Goal: Task Accomplishment & Management: Use online tool/utility

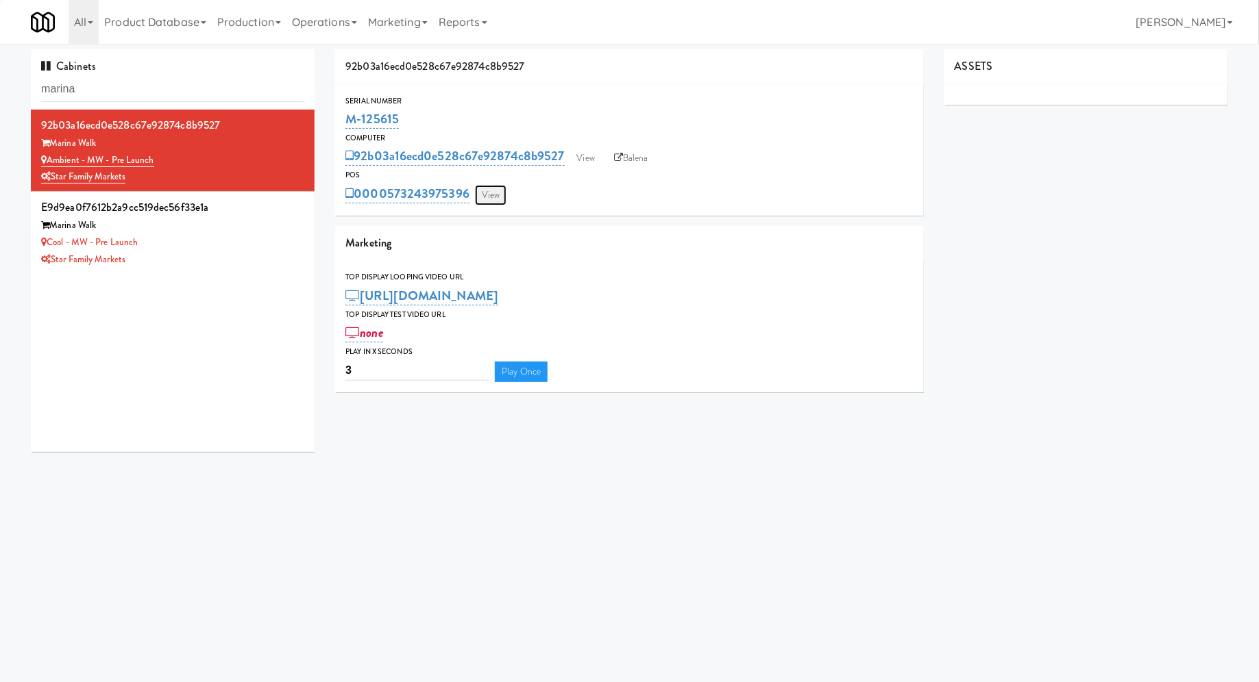
drag, startPoint x: 0, startPoint y: 0, endPoint x: 485, endPoint y: 197, distance: 523.7
click at [485, 197] on link "View" at bounding box center [491, 195] width 32 height 21
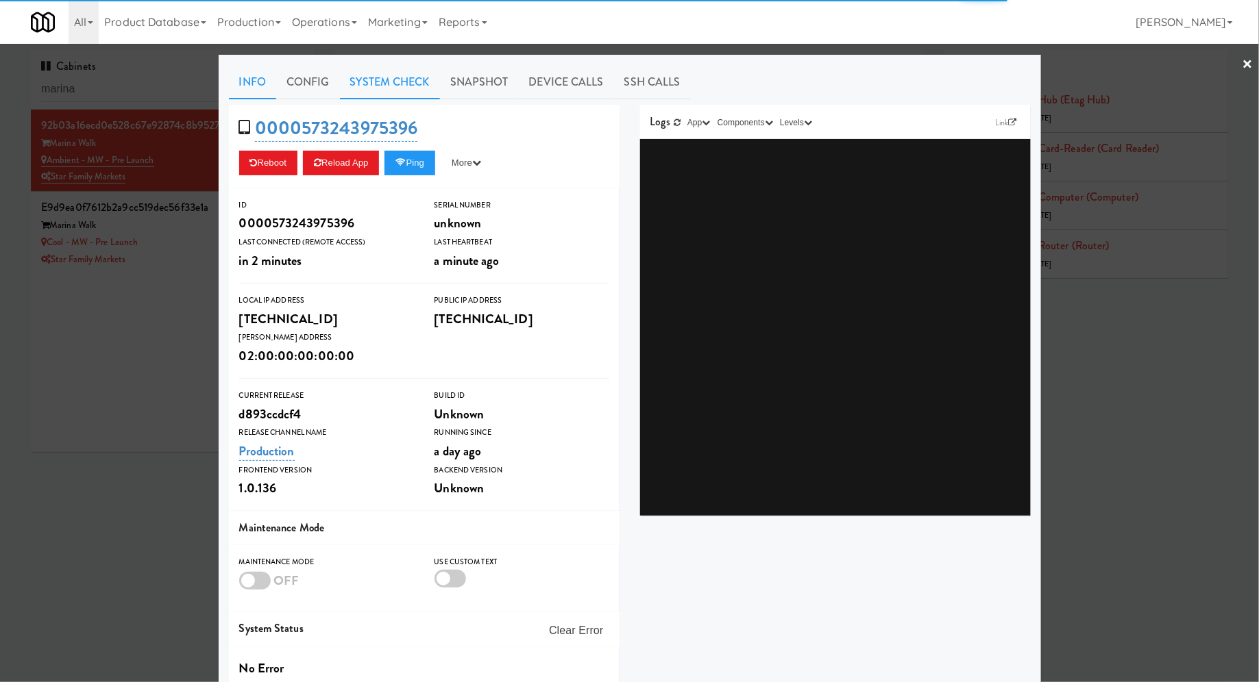
click at [410, 83] on link "System Check" at bounding box center [390, 82] width 100 height 34
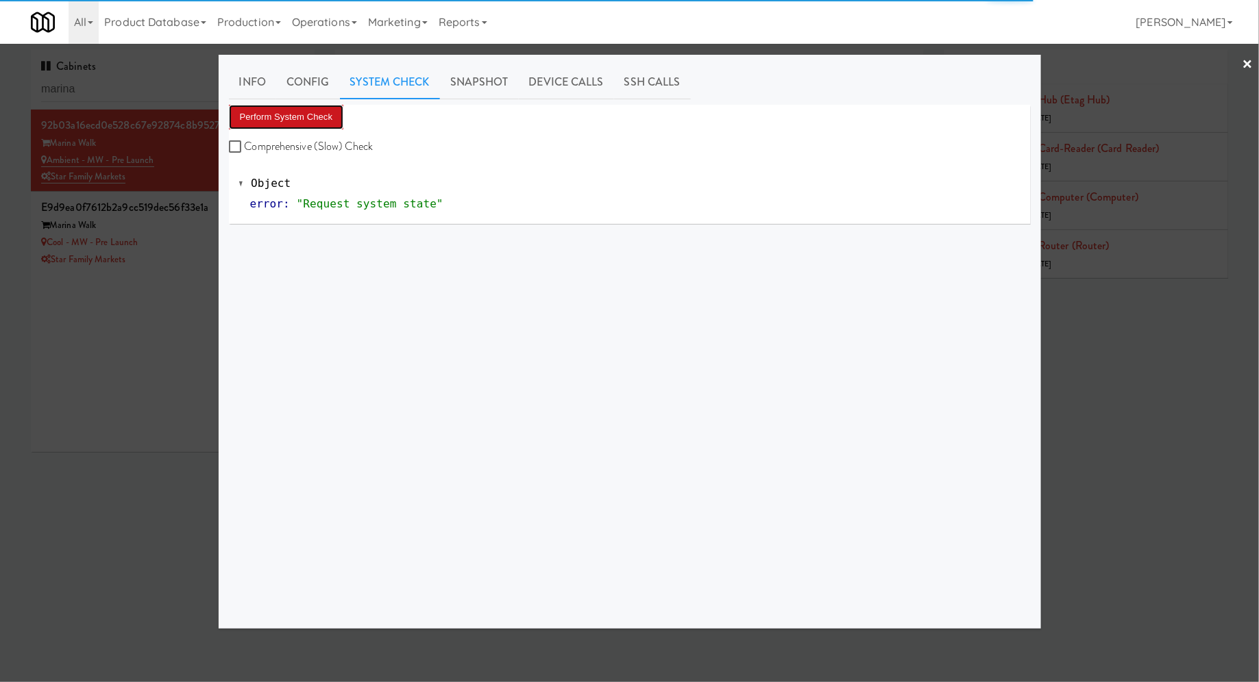
click at [314, 125] on button "Perform System Check" at bounding box center [286, 117] width 115 height 25
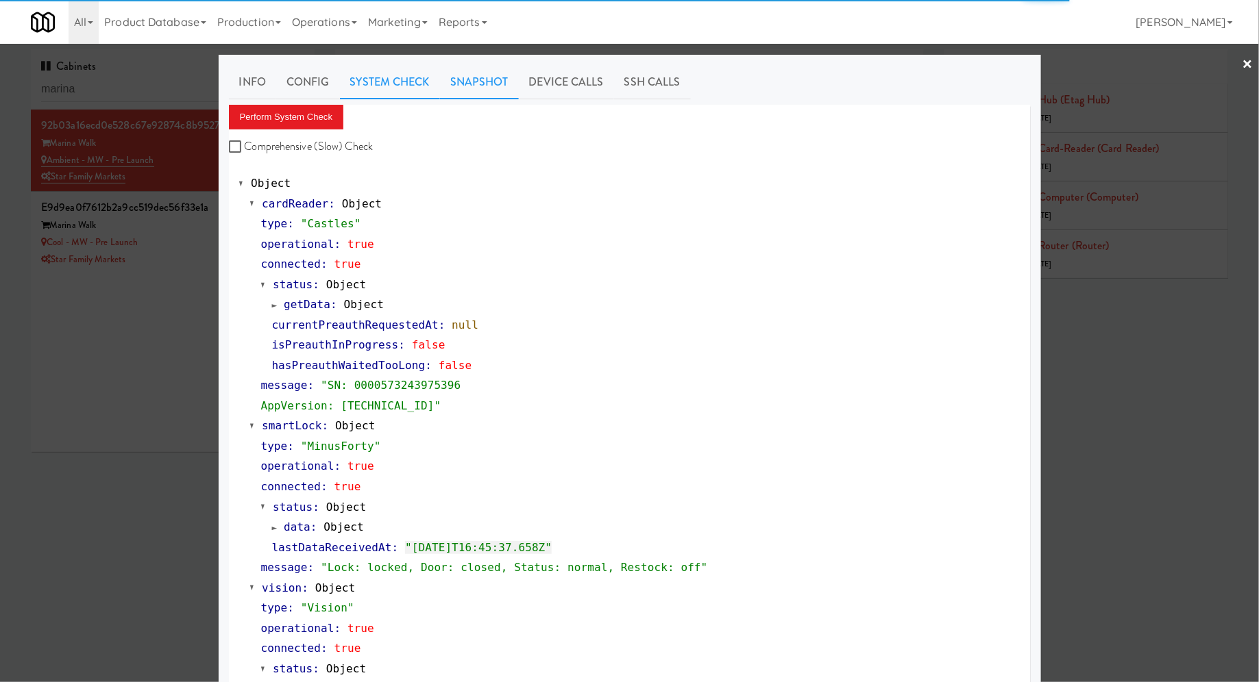
click at [494, 89] on link "Snapshot" at bounding box center [479, 82] width 79 height 34
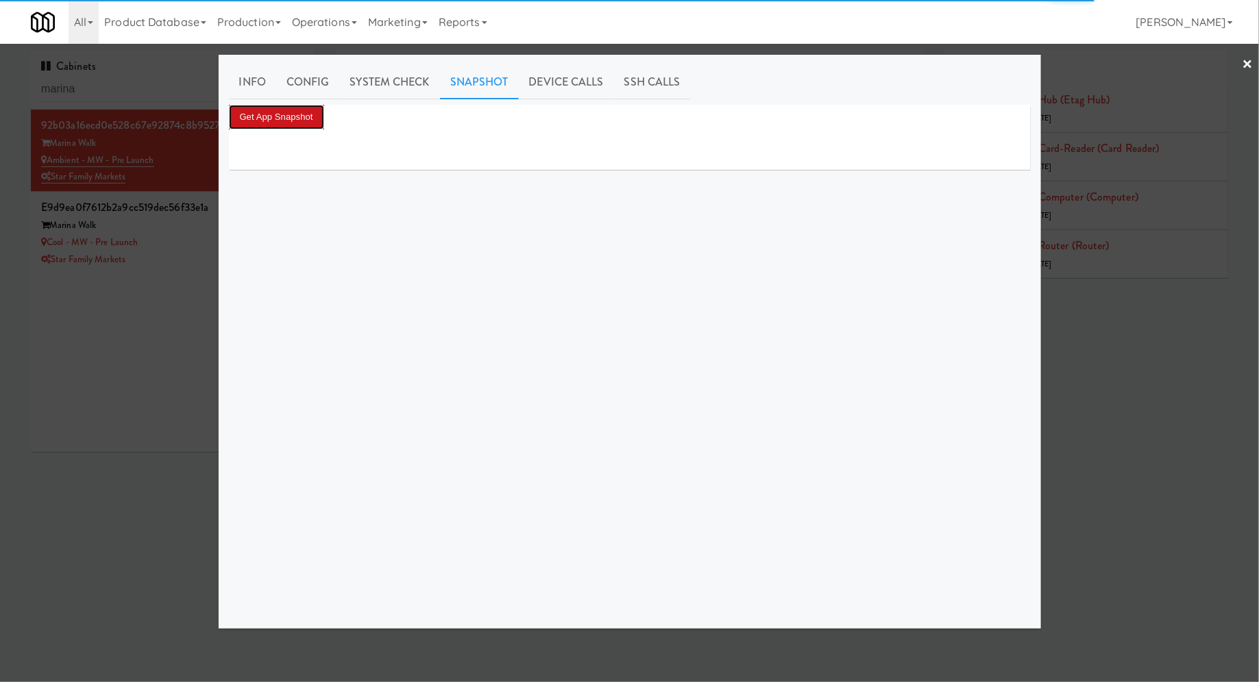
click at [306, 122] on button "Get App Snapshot" at bounding box center [276, 117] width 95 height 25
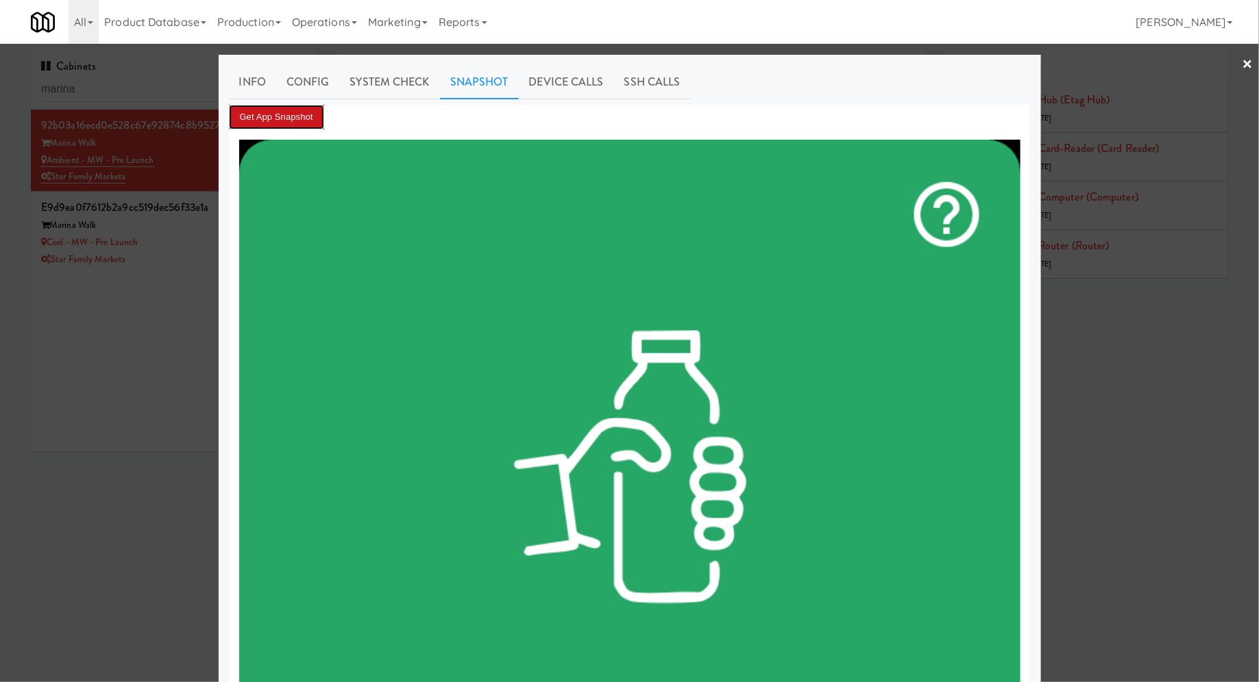
click at [273, 123] on button "Get App Snapshot" at bounding box center [276, 117] width 95 height 25
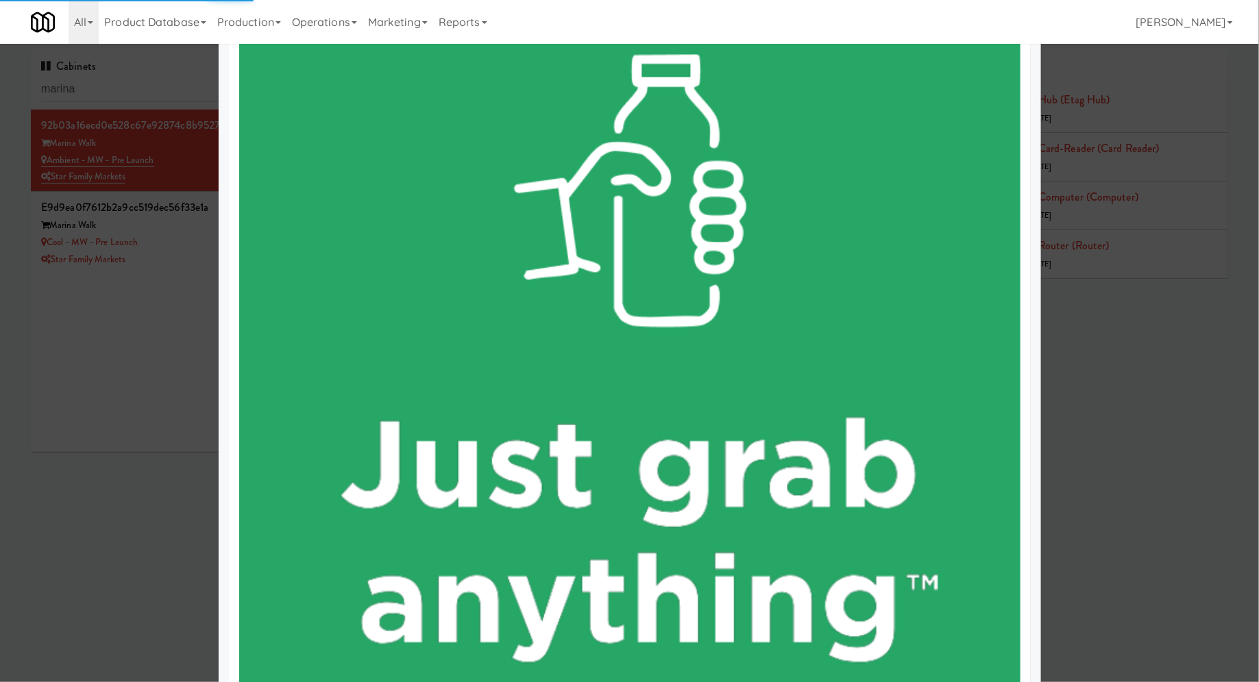
scroll to position [382, 0]
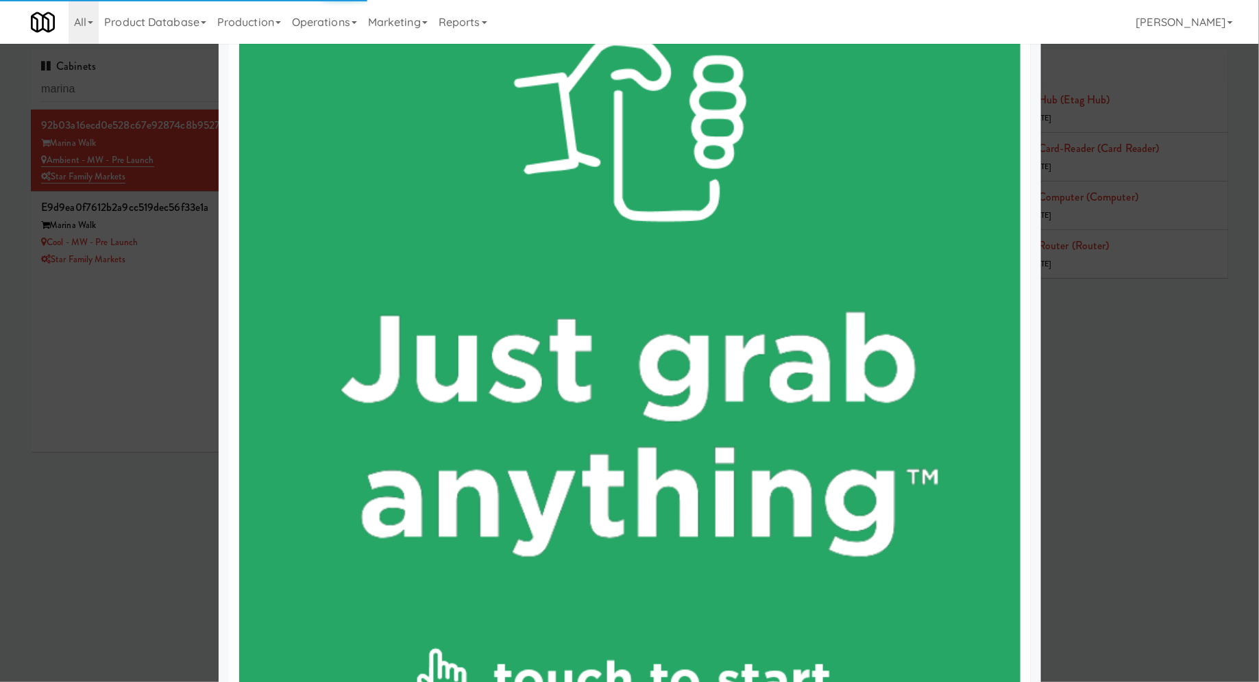
click at [190, 239] on div at bounding box center [629, 341] width 1259 height 682
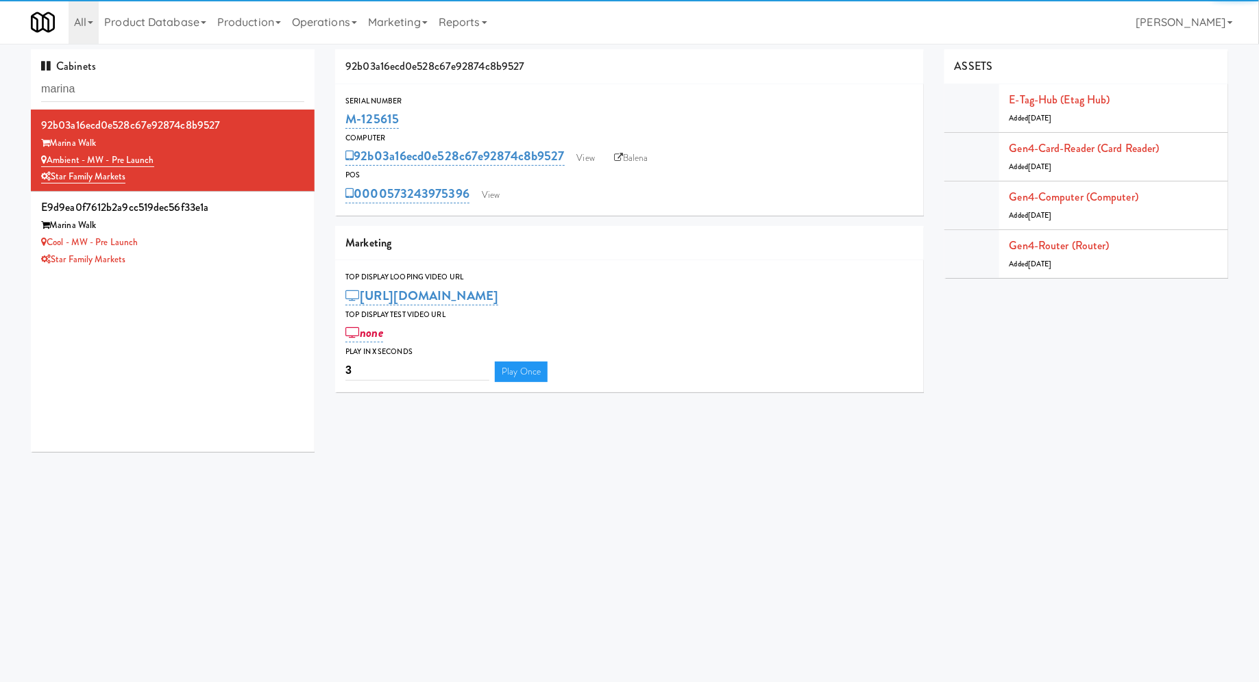
click at [190, 239] on div "Cool - MW - Pre Launch" at bounding box center [172, 242] width 263 height 17
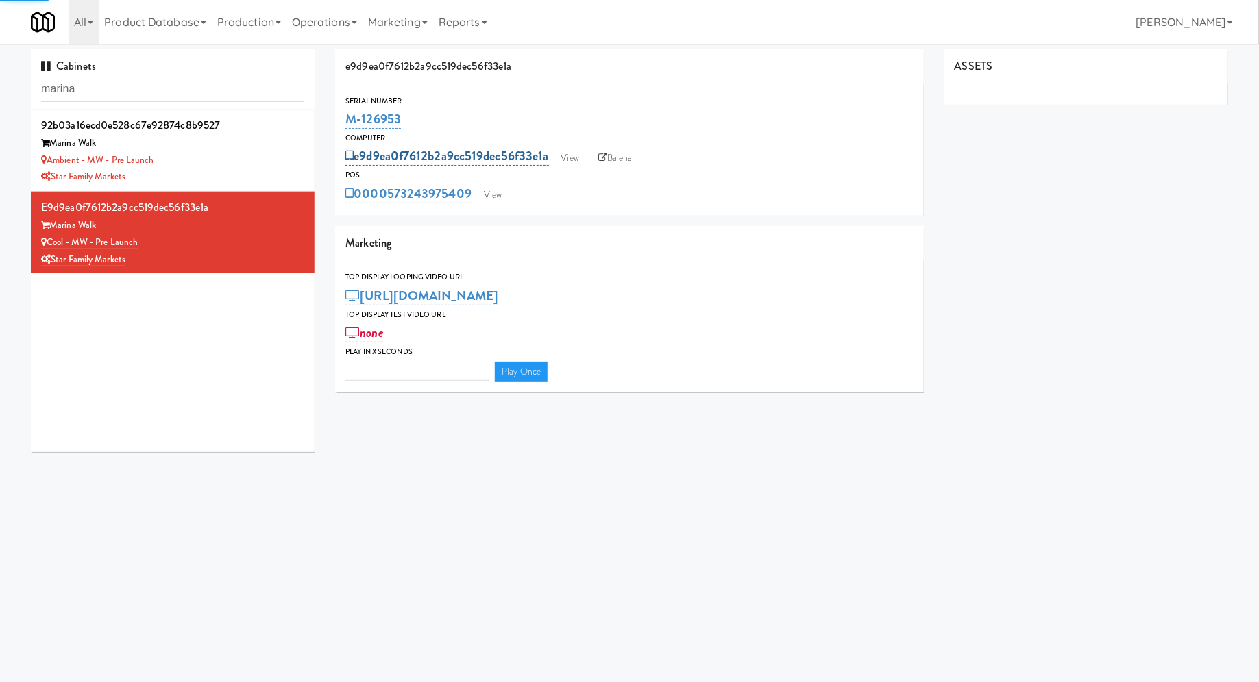
type input "3"
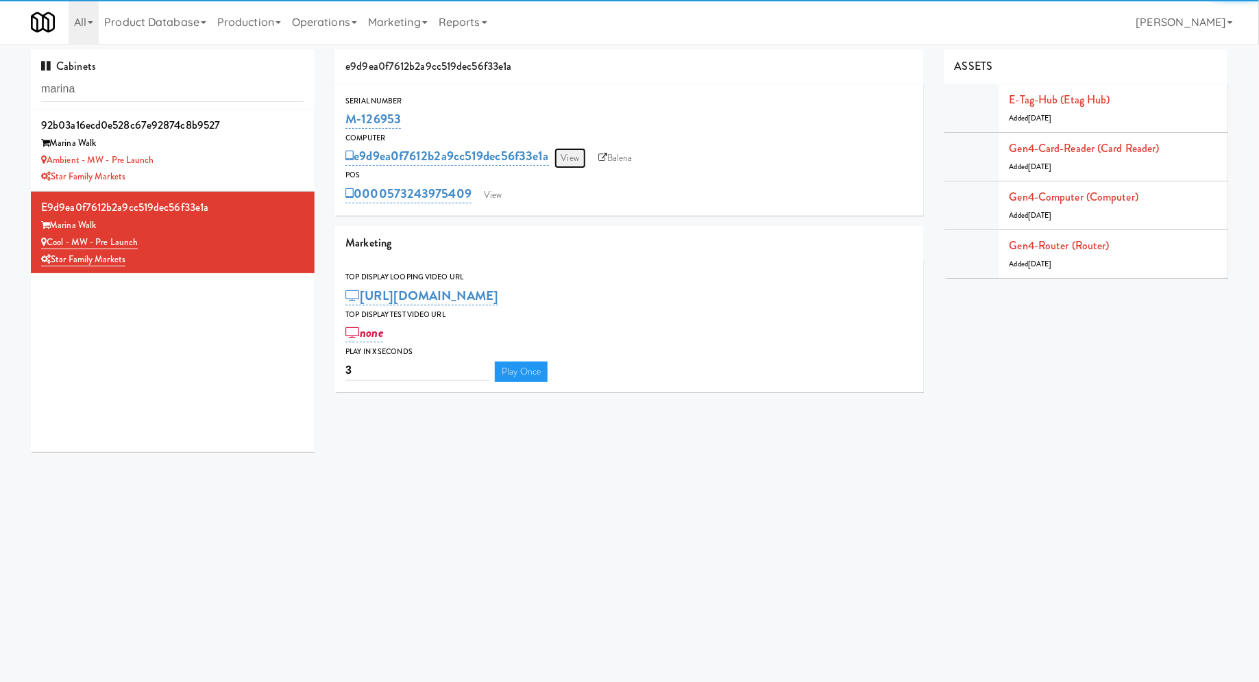
click at [565, 151] on link "View" at bounding box center [570, 158] width 32 height 21
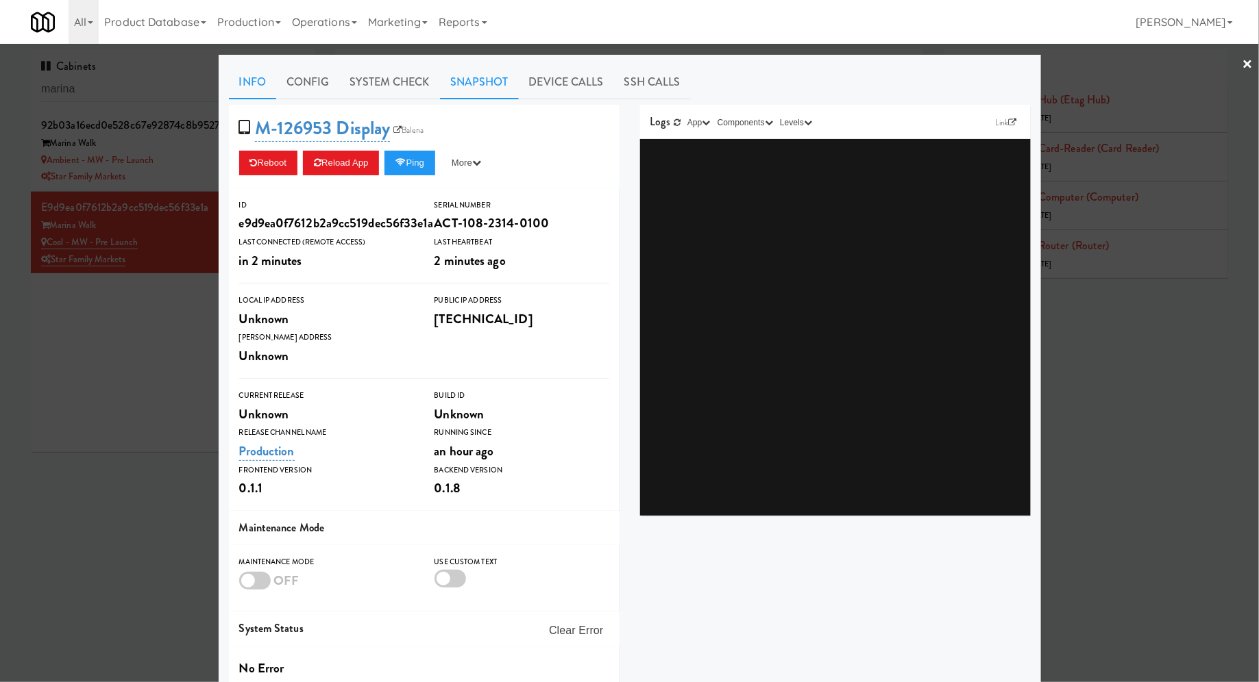
click at [442, 84] on link "Snapshot" at bounding box center [479, 82] width 79 height 34
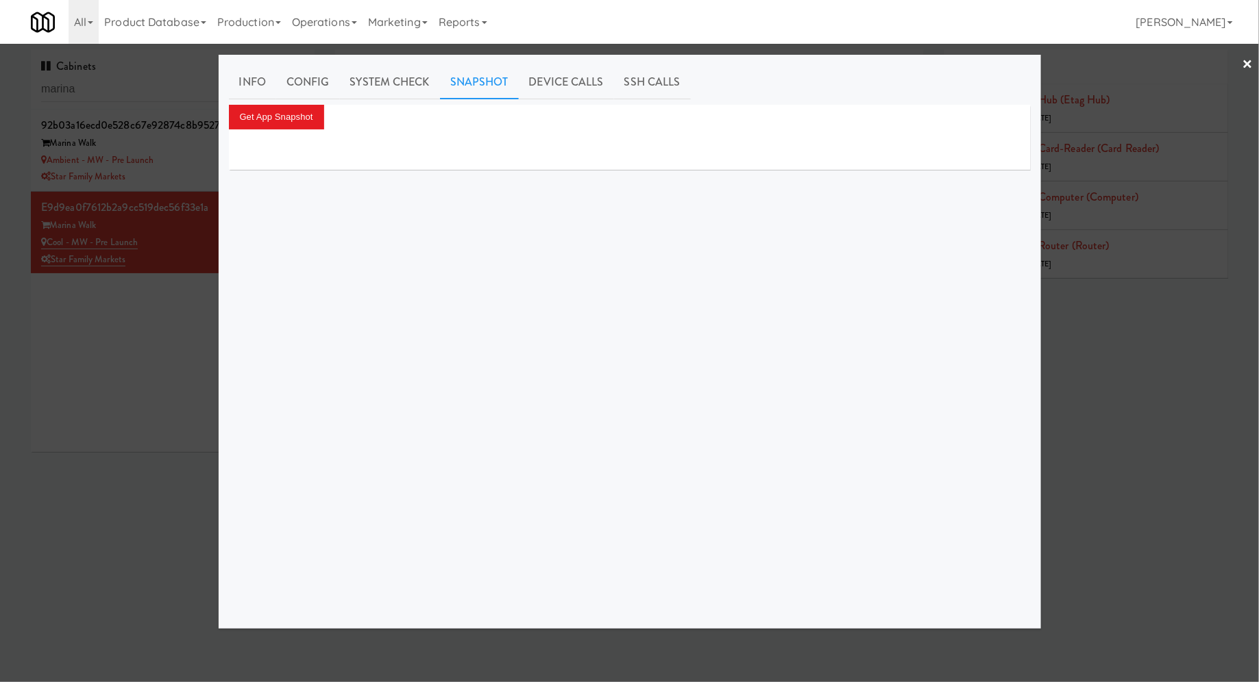
click at [286, 129] on div at bounding box center [630, 149] width 802 height 41
click at [286, 115] on button "Get App Snapshot" at bounding box center [276, 117] width 95 height 25
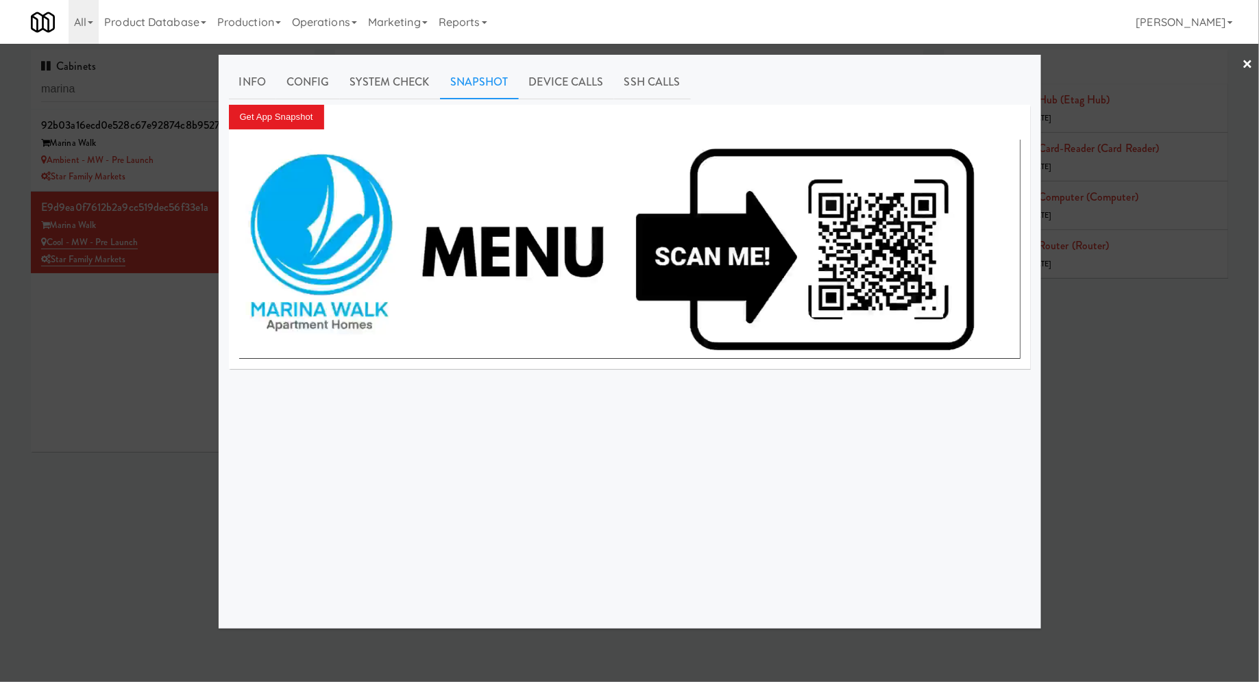
click at [172, 268] on div at bounding box center [629, 341] width 1259 height 682
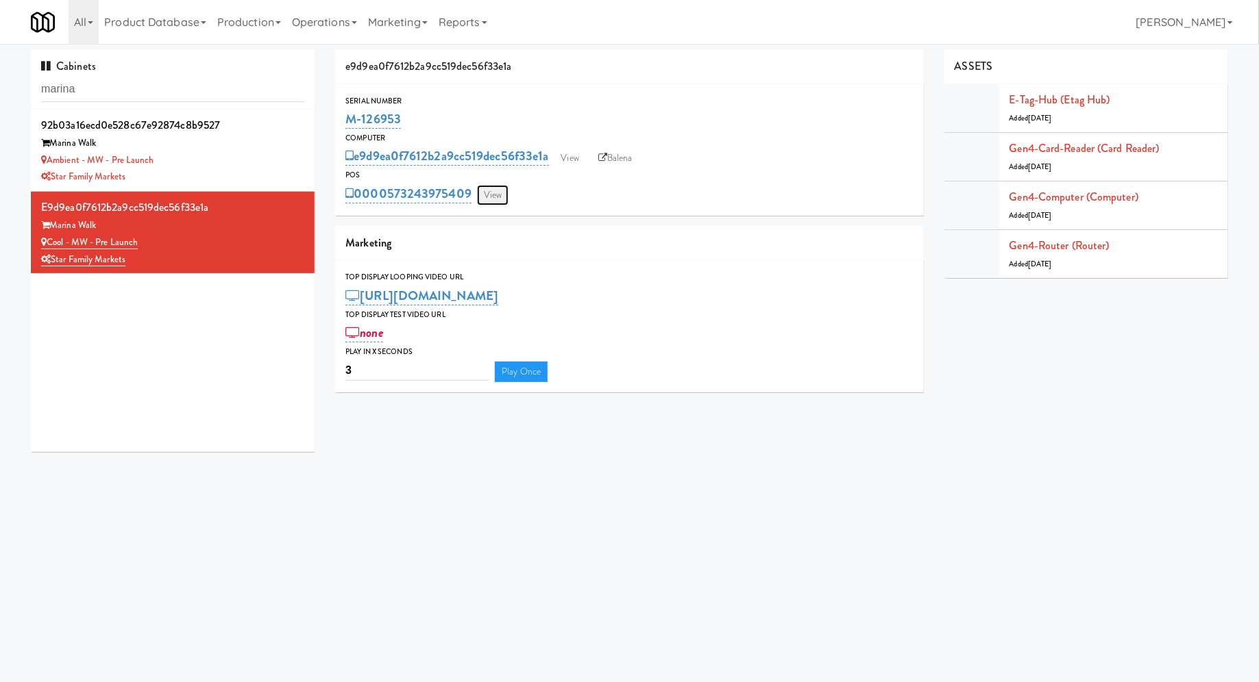
click at [493, 195] on link "View" at bounding box center [493, 195] width 32 height 21
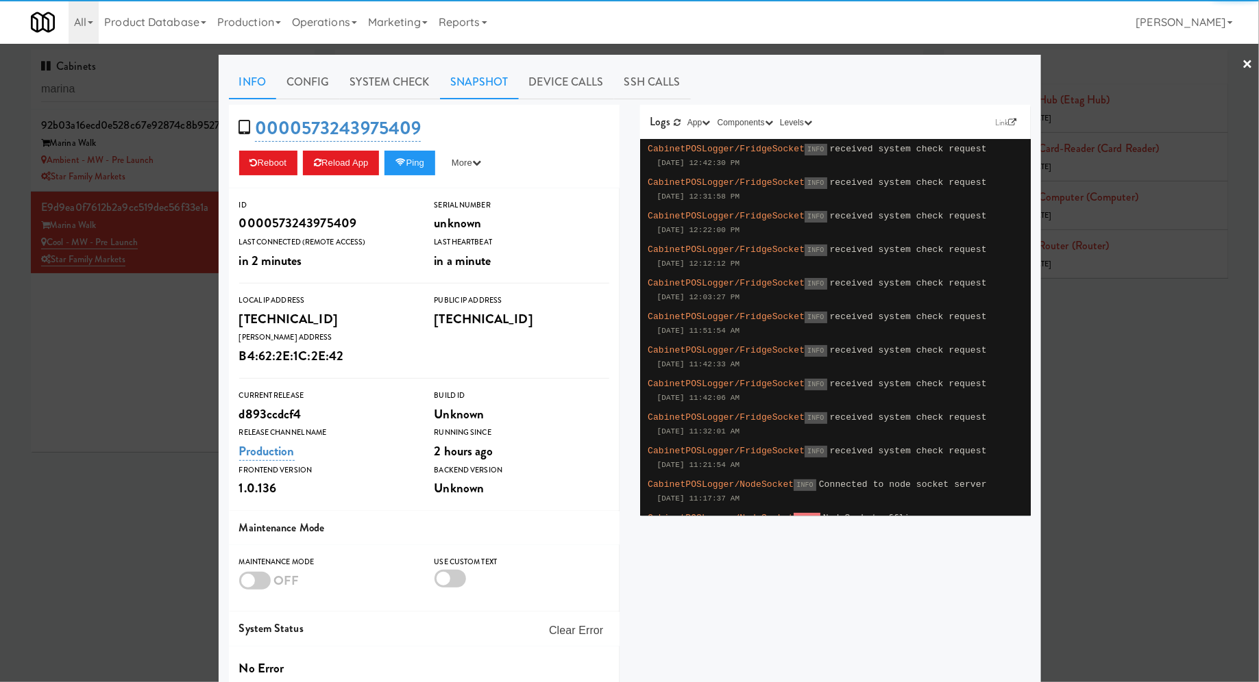
click at [460, 90] on link "Snapshot" at bounding box center [479, 82] width 79 height 34
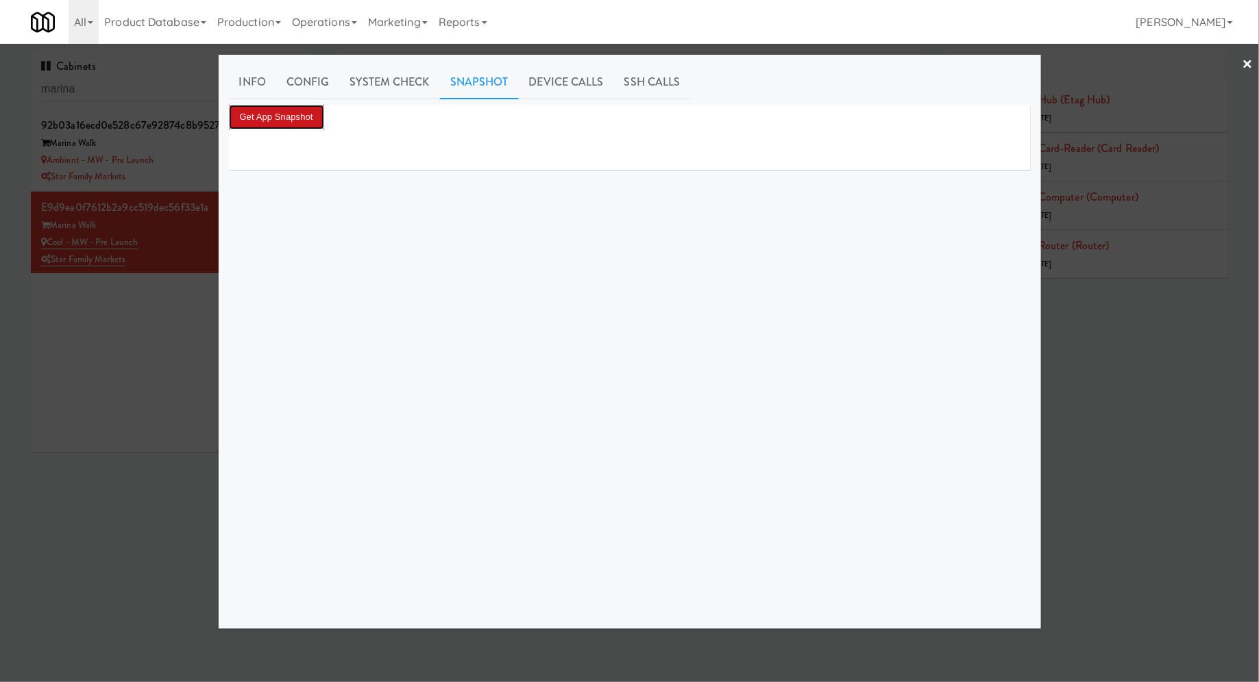
click at [316, 114] on button "Get App Snapshot" at bounding box center [276, 117] width 95 height 25
